Goal: Task Accomplishment & Management: Use online tool/utility

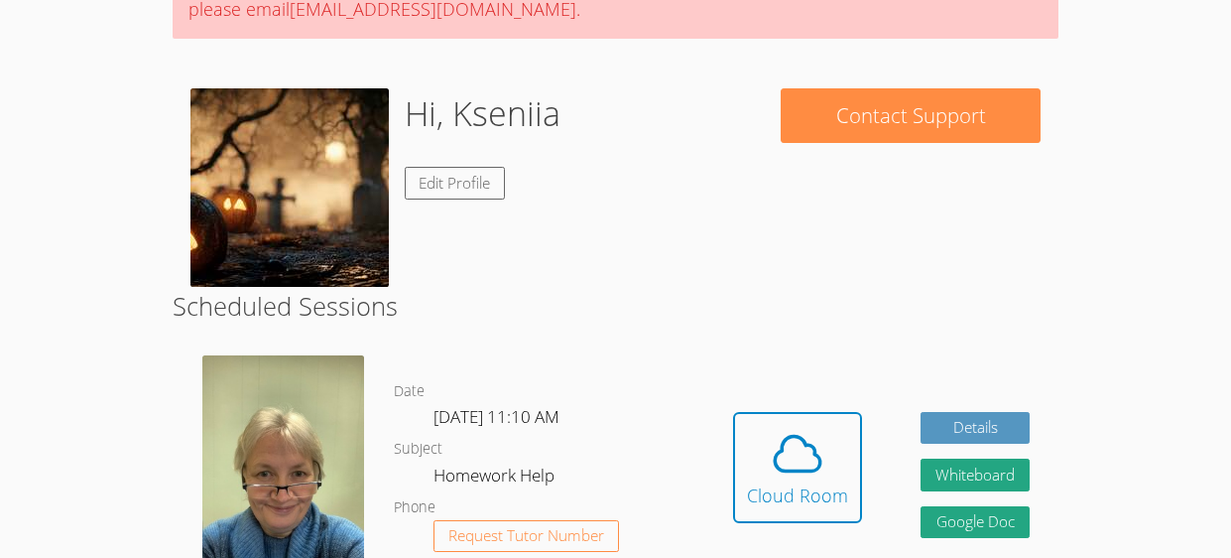
scroll to position [242, 0]
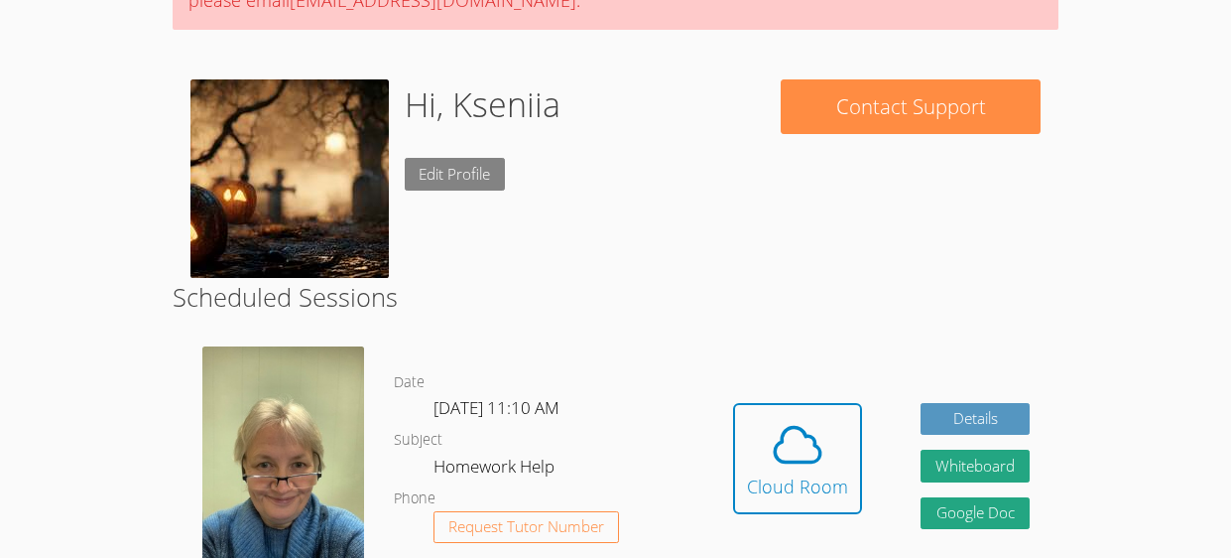
click at [453, 167] on link "Edit Profile" at bounding box center [455, 174] width 101 height 33
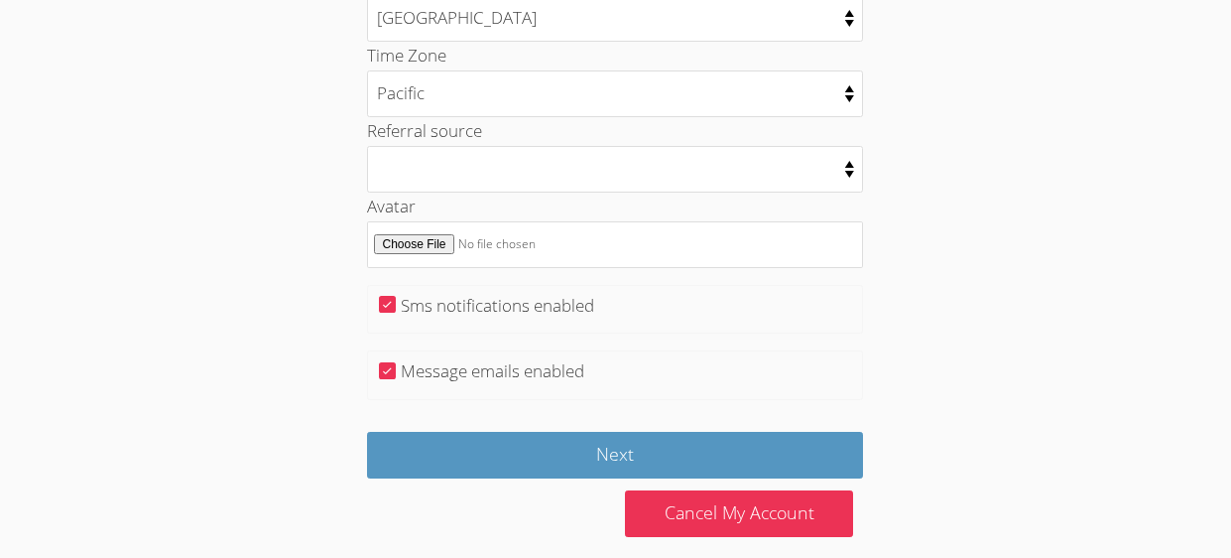
scroll to position [1098, 0]
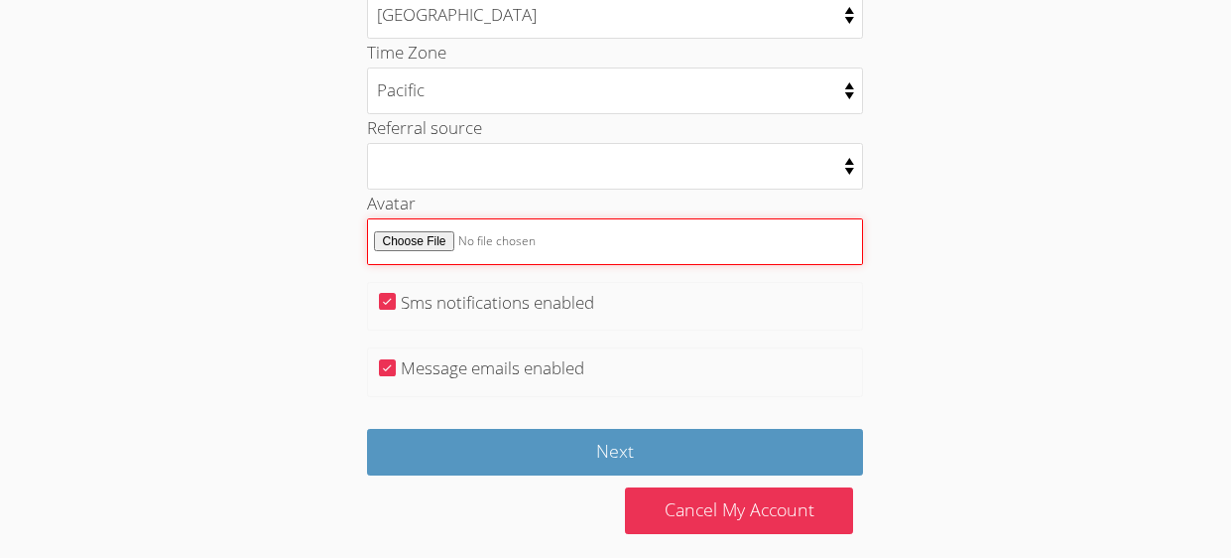
click at [502, 237] on input "Avatar" at bounding box center [615, 241] width 496 height 47
type input "C:\fakepath\IMG_20250822_111503.jpg"
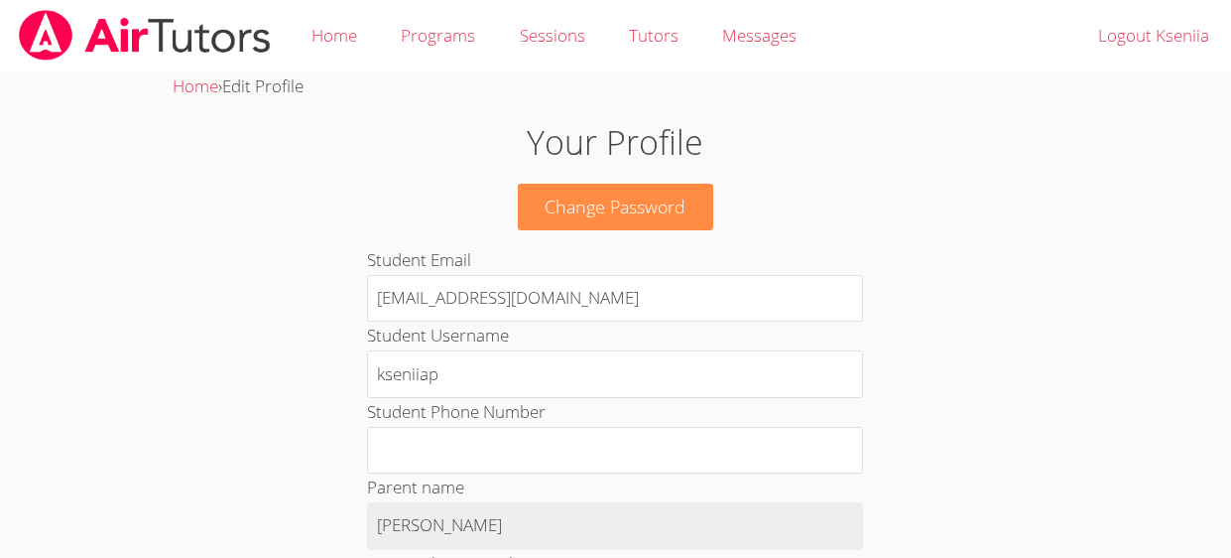
click at [103, 32] on img at bounding box center [145, 35] width 256 height 51
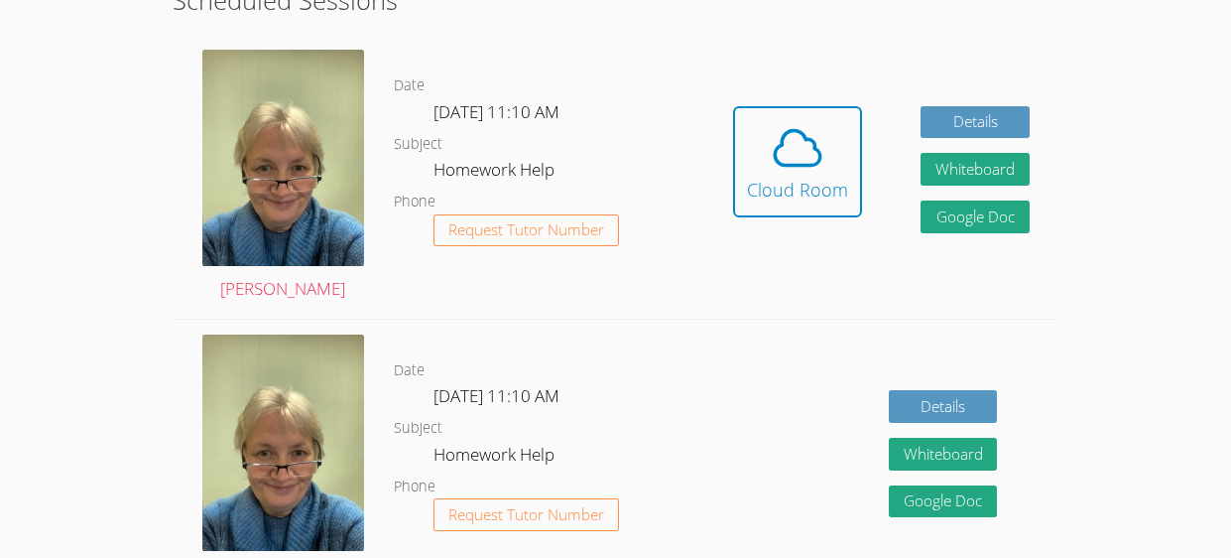
scroll to position [464, 0]
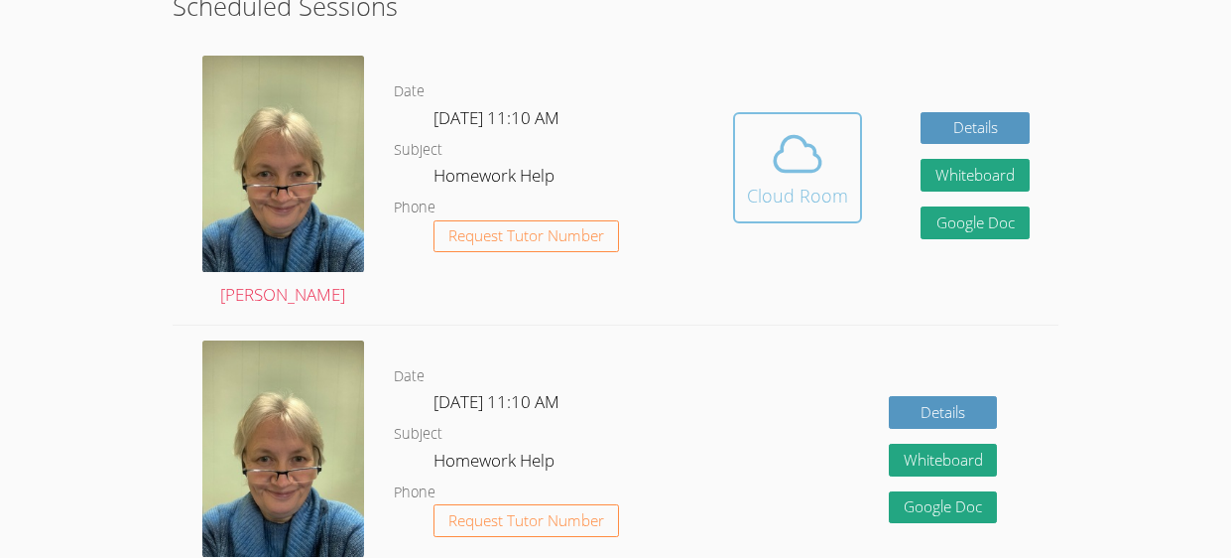
click at [756, 171] on span at bounding box center [797, 154] width 101 height 56
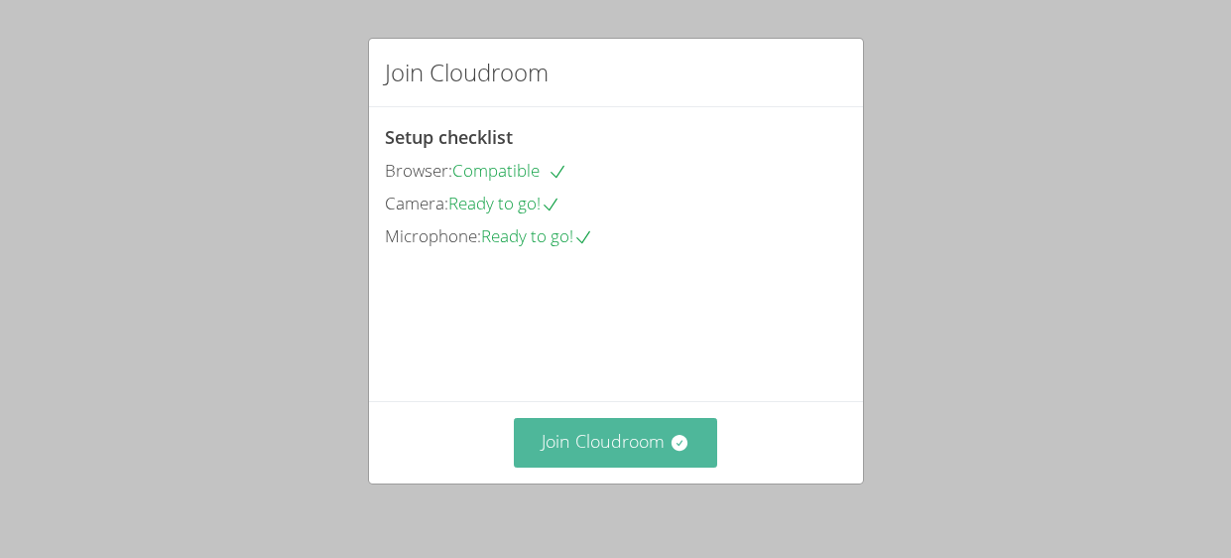
click at [598, 432] on button "Join Cloudroom" at bounding box center [615, 442] width 203 height 49
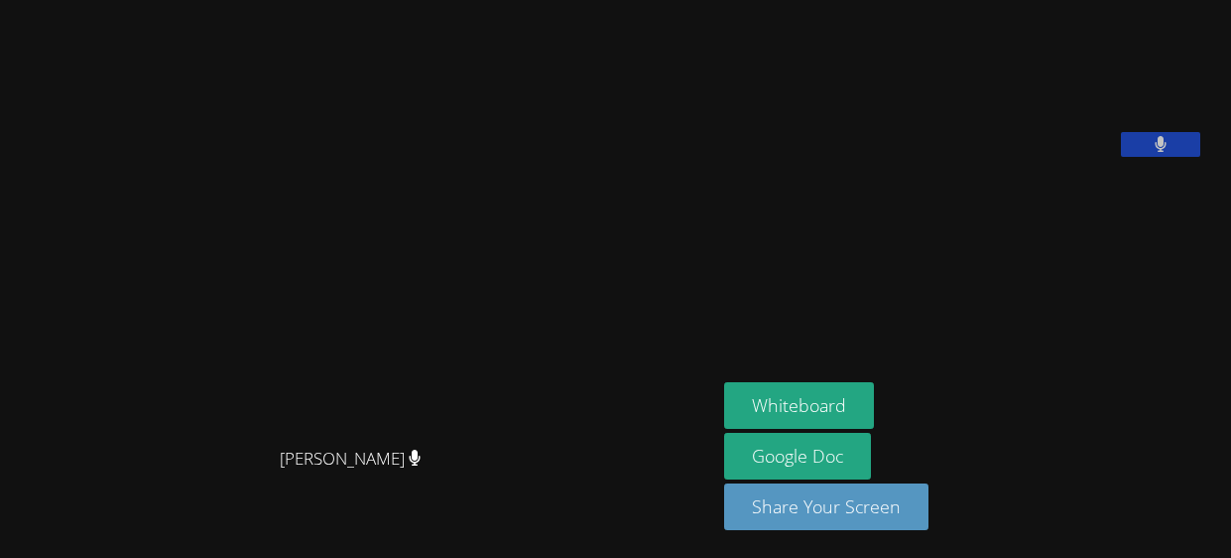
click at [899, 470] on div "Whiteboard Google Doc Share Your Screen" at bounding box center [964, 464] width 480 height 164
click at [1167, 153] on icon at bounding box center [1161, 144] width 12 height 17
click at [1171, 153] on icon at bounding box center [1160, 144] width 21 height 17
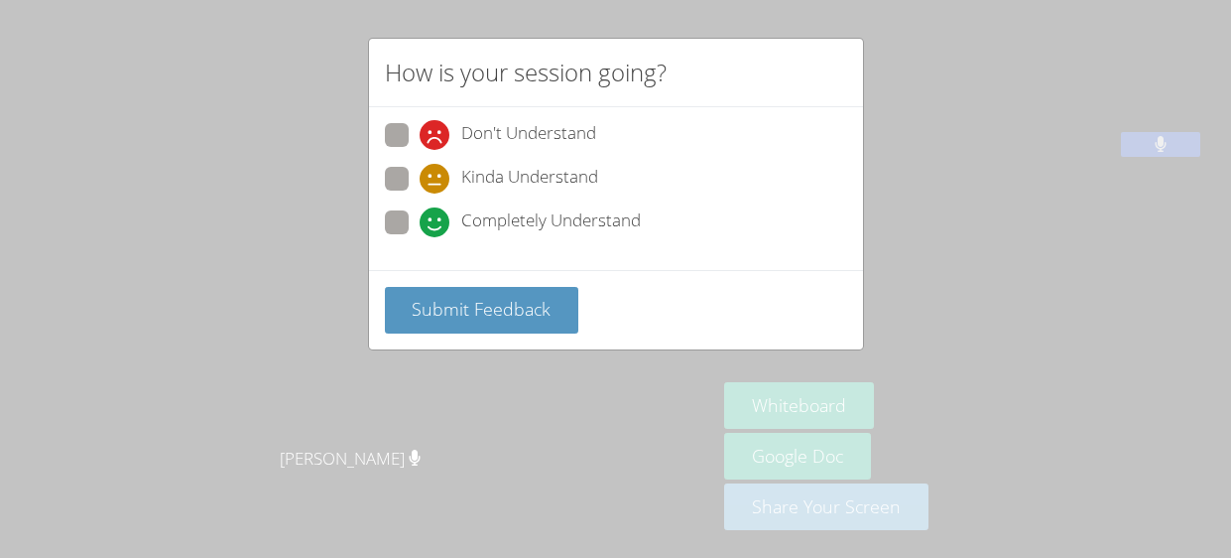
click at [501, 224] on span "Completely Understand" at bounding box center [551, 222] width 180 height 30
click at [437, 224] on input "Completely Understand" at bounding box center [428, 218] width 17 height 17
radio input "true"
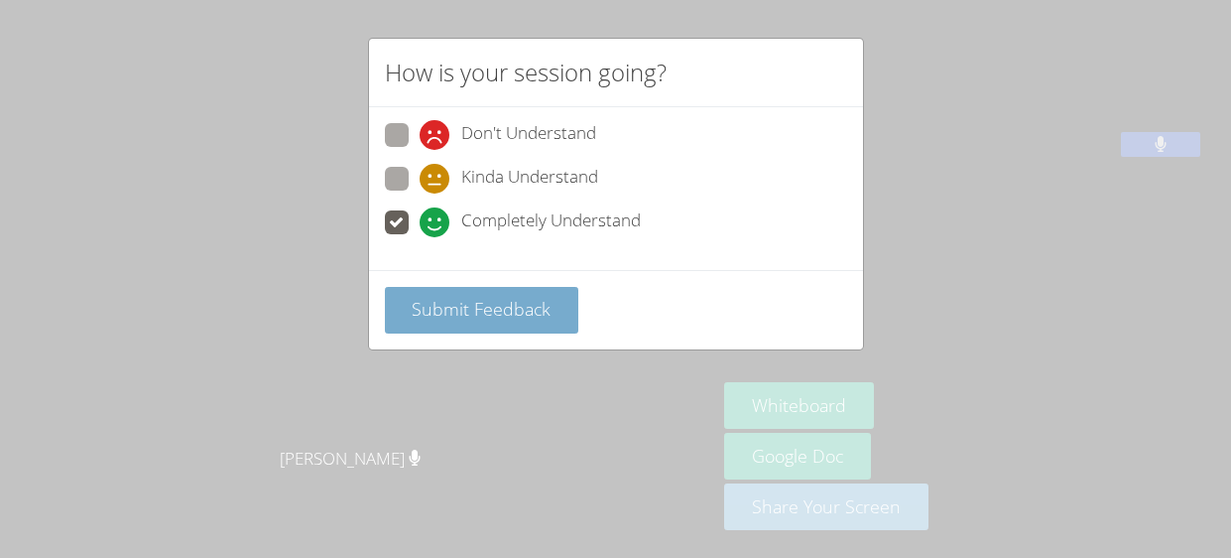
click at [482, 297] on span "Submit Feedback" at bounding box center [481, 309] width 139 height 24
